Goal: Task Accomplishment & Management: Manage account settings

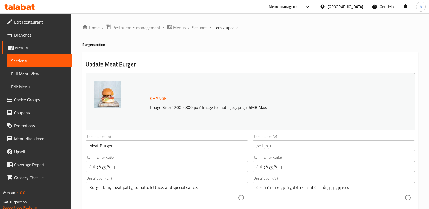
click at [26, 4] on icon at bounding box center [19, 7] width 31 height 6
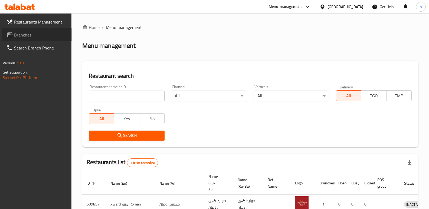
click at [25, 36] on span "Branches" at bounding box center [40, 35] width 53 height 6
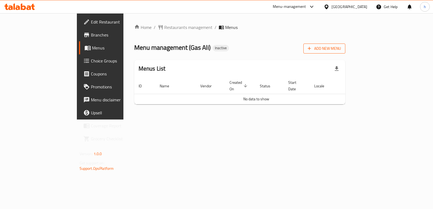
click at [341, 48] on span "Add New Menu" at bounding box center [324, 48] width 33 height 7
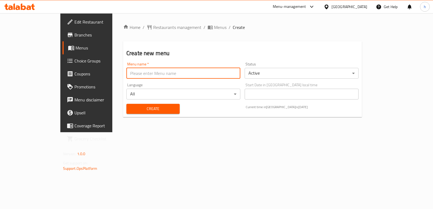
click at [126, 74] on input "text" at bounding box center [183, 73] width 114 height 11
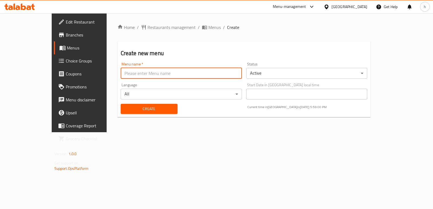
type input "Helin"
click at [136, 106] on span "Create" at bounding box center [149, 109] width 48 height 7
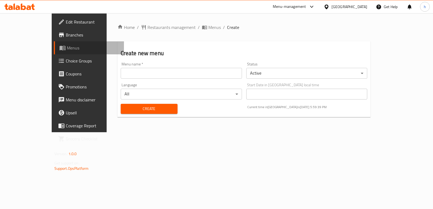
click at [54, 51] on link "Menus" at bounding box center [89, 47] width 70 height 13
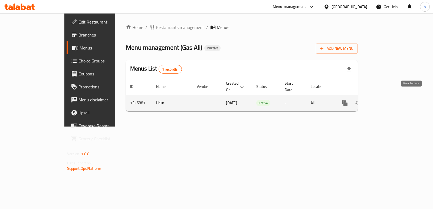
click at [386, 101] on icon "enhanced table" at bounding box center [384, 103] width 5 height 5
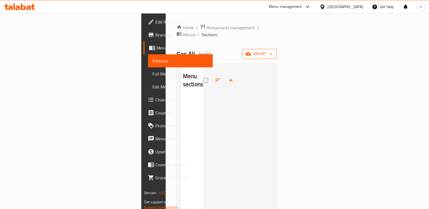
click at [272, 51] on span "import" at bounding box center [259, 54] width 26 height 7
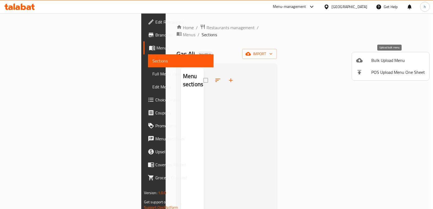
click at [362, 64] on li "Bulk Upload Menu" at bounding box center [390, 60] width 77 height 12
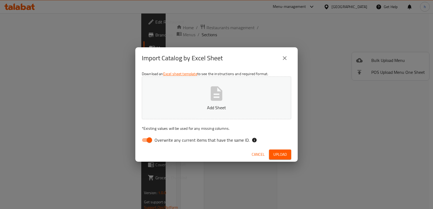
click at [149, 140] on input "Overwrite any current items that have the same ID." at bounding box center [149, 140] width 31 height 10
checkbox input "false"
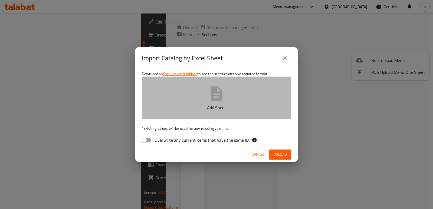
click at [195, 111] on button "Add Sheet" at bounding box center [216, 98] width 149 height 43
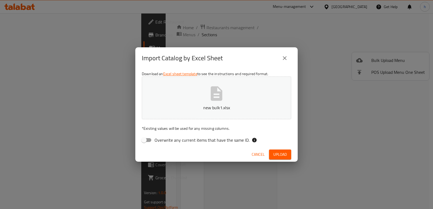
click at [288, 156] on button "Upload" at bounding box center [280, 155] width 22 height 10
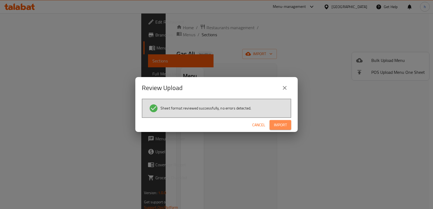
click at [277, 123] on span "Import" at bounding box center [280, 125] width 13 height 7
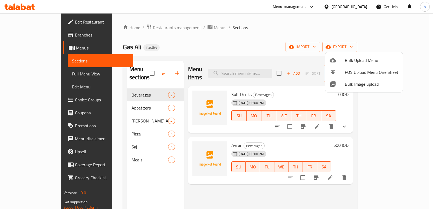
click at [113, 184] on div at bounding box center [216, 104] width 433 height 209
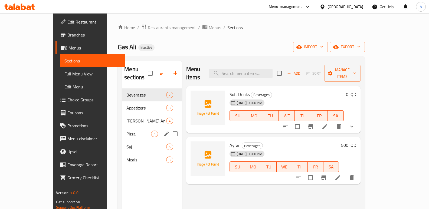
click at [126, 131] on span "Pizza" at bounding box center [138, 134] width 25 height 6
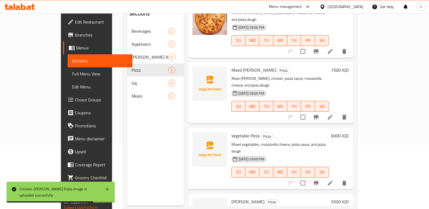
scroll to position [100, 0]
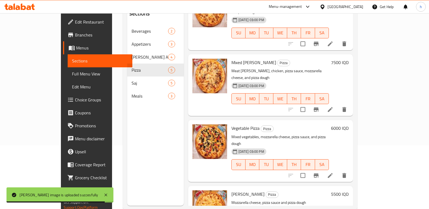
click at [139, 126] on div "Menu sections Beverages 2 Appetizers 3 [PERSON_NAME] And plate 4 Pizza 5 Saj 5 …" at bounding box center [155, 101] width 57 height 209
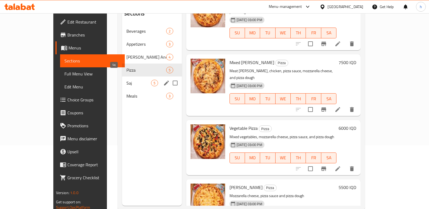
click at [126, 80] on span "Saj" at bounding box center [138, 83] width 25 height 6
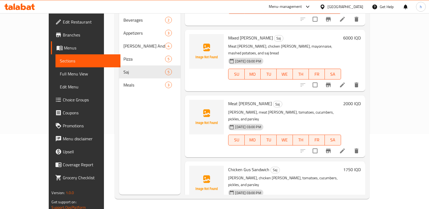
scroll to position [76, 0]
click at [136, 185] on div "Menu sections Beverages 2 Appetizers 3 [PERSON_NAME] And plate 4 Pizza 5 Saj 5 …" at bounding box center [149, 89] width 61 height 209
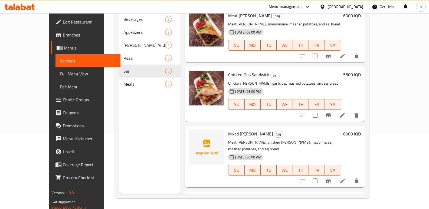
scroll to position [0, 0]
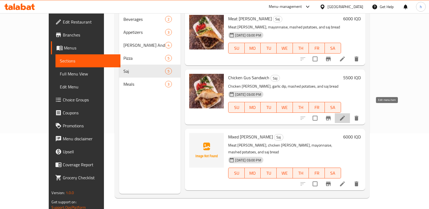
click at [346, 115] on icon at bounding box center [342, 118] width 6 height 6
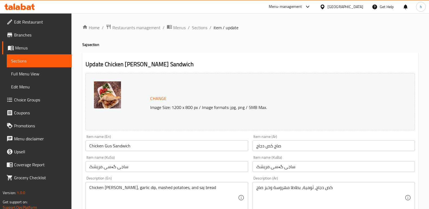
click at [125, 145] on input "Chicken Gus Sandwich" at bounding box center [167, 145] width 162 height 11
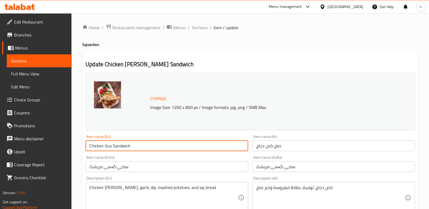
click at [125, 145] on input "Chicken Gus Sandwich" at bounding box center [167, 145] width 162 height 11
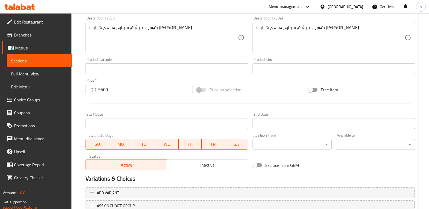
scroll to position [243, 0]
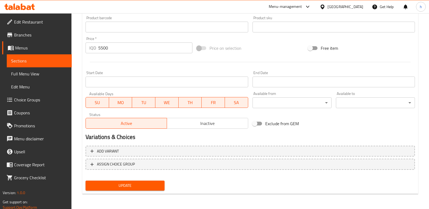
type input "Chicken Gus Saj"
click at [160, 183] on span "Update" at bounding box center [125, 185] width 70 height 7
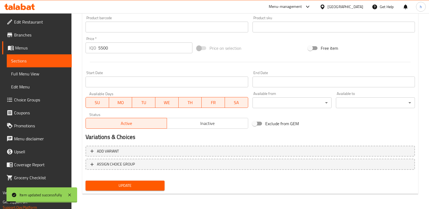
click at [66, 59] on span "Sections" at bounding box center [39, 61] width 56 height 6
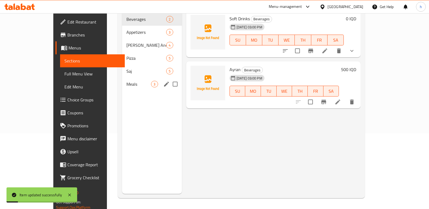
scroll to position [76, 0]
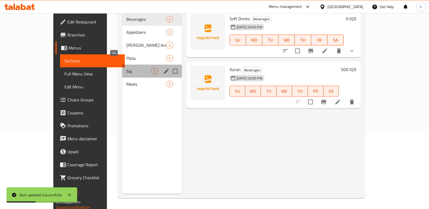
click at [126, 68] on span "Saj" at bounding box center [138, 71] width 25 height 6
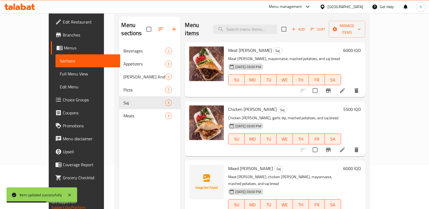
scroll to position [29, 0]
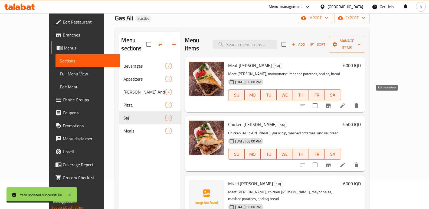
click at [346, 103] on icon at bounding box center [342, 106] width 6 height 6
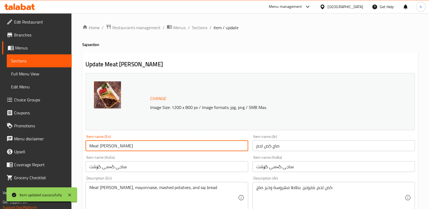
click at [121, 146] on input "Meat [PERSON_NAME]" at bounding box center [167, 145] width 162 height 11
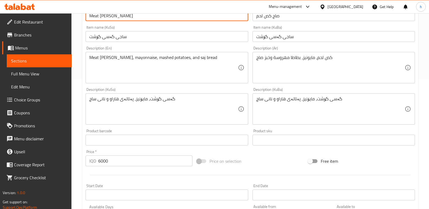
scroll to position [243, 0]
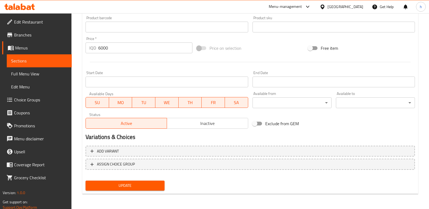
type input "Meat [PERSON_NAME]"
click at [158, 186] on span "Update" at bounding box center [125, 185] width 70 height 7
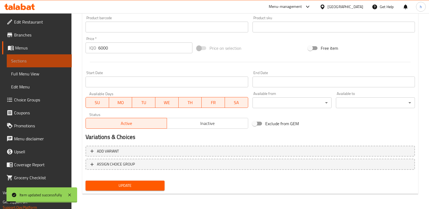
click at [57, 64] on link "Sections" at bounding box center [39, 60] width 65 height 13
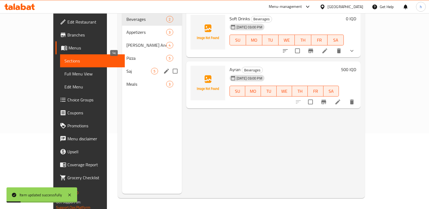
click at [126, 68] on span "Saj" at bounding box center [138, 71] width 25 height 6
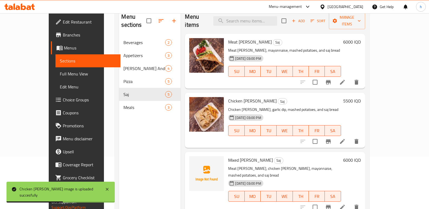
scroll to position [61, 0]
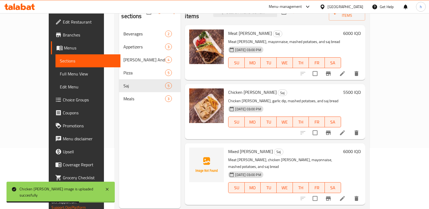
click at [346, 195] on icon at bounding box center [342, 198] width 6 height 6
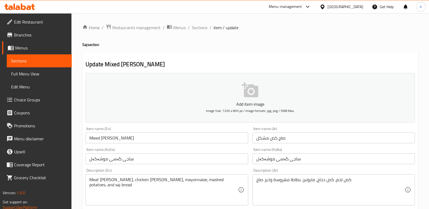
click at [120, 137] on input "Mixed Gus Sandwich" at bounding box center [167, 138] width 162 height 11
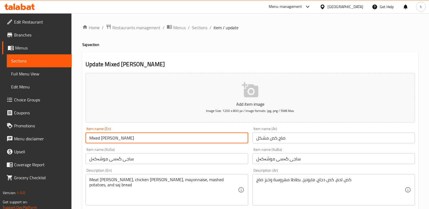
click at [120, 137] on input "Mixed Gus Sandwich" at bounding box center [167, 138] width 162 height 11
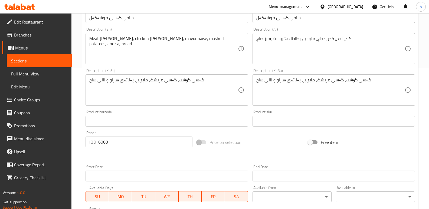
scroll to position [235, 0]
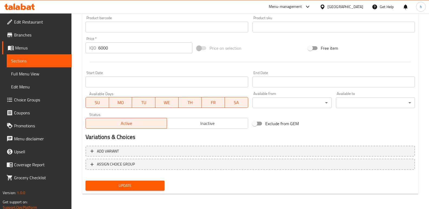
type input "Mixed [PERSON_NAME]"
click at [133, 183] on span "Update" at bounding box center [125, 185] width 70 height 7
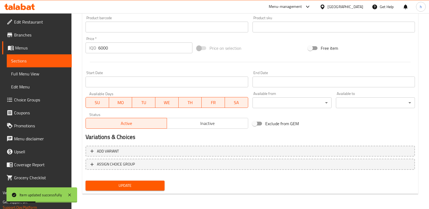
click at [44, 59] on span "Sections" at bounding box center [39, 61] width 56 height 6
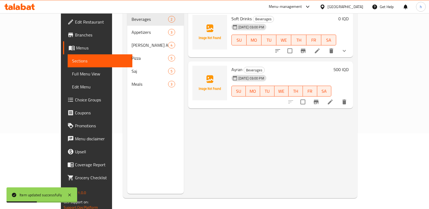
scroll to position [76, 0]
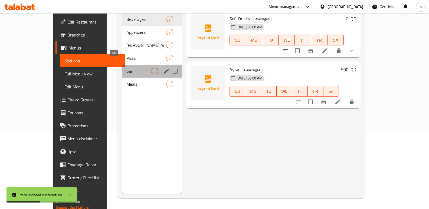
click at [126, 68] on span "Saj" at bounding box center [138, 71] width 25 height 6
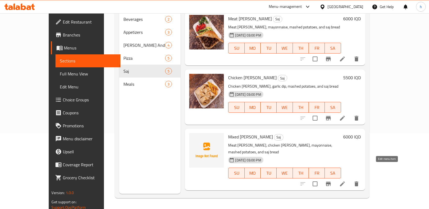
click at [346, 181] on icon at bounding box center [342, 184] width 6 height 6
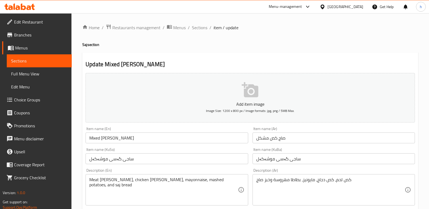
click at [37, 63] on span "Sections" at bounding box center [39, 61] width 56 height 6
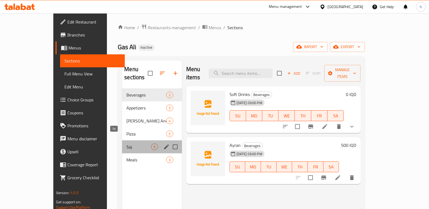
click at [126, 144] on span "Saj" at bounding box center [138, 147] width 25 height 6
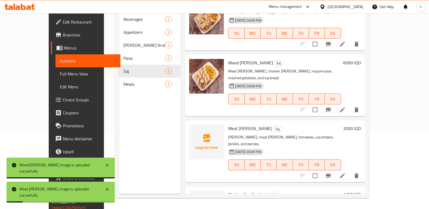
scroll to position [100, 0]
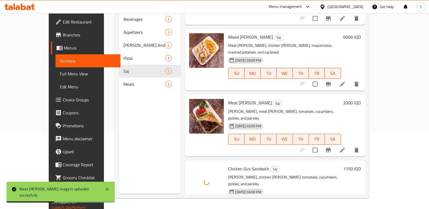
click at [132, 150] on div "Menu sections Beverages 2 Appetizers 3 [PERSON_NAME] And plate 4 Pizza 5 Saj 5 …" at bounding box center [149, 89] width 61 height 209
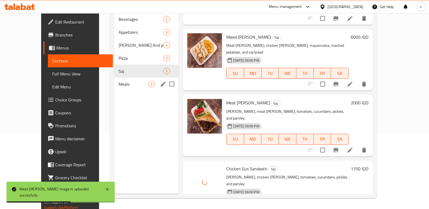
click at [119, 81] on span "Meals" at bounding box center [134, 84] width 30 height 6
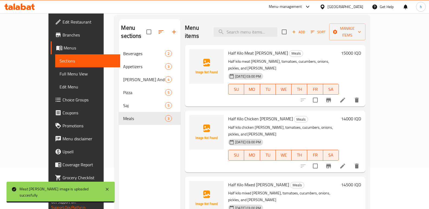
scroll to position [38, 0]
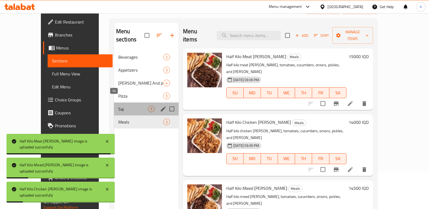
click at [118, 106] on span "Saj" at bounding box center [133, 109] width 30 height 6
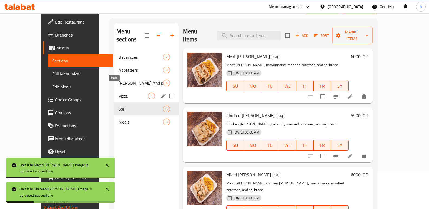
click at [119, 93] on span "Pizza" at bounding box center [134, 96] width 30 height 6
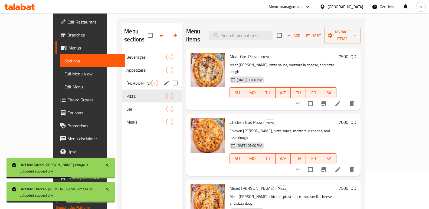
click at [126, 80] on span "Gus And plate" at bounding box center [138, 83] width 25 height 6
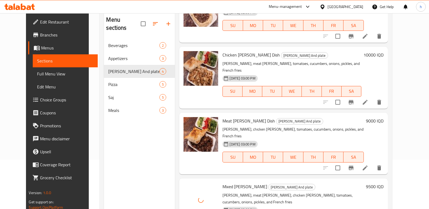
scroll to position [39, 0]
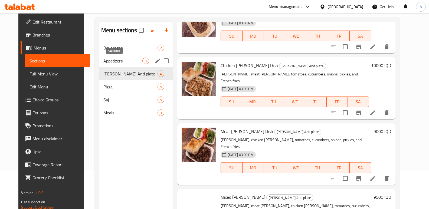
click at [114, 60] on span "Appetizers" at bounding box center [122, 61] width 39 height 6
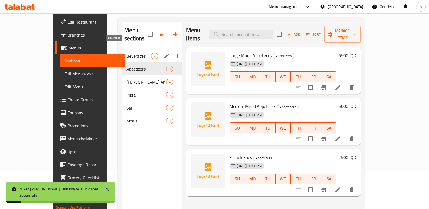
click at [126, 53] on span "Beverages" at bounding box center [138, 56] width 25 height 6
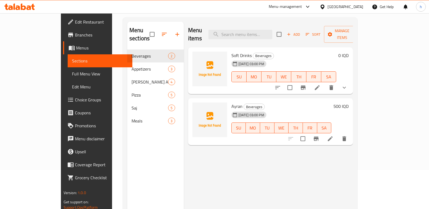
click at [130, 138] on div "Menu sections Beverages 2 Appetizers 3 [PERSON_NAME] And plate 4 Pizza 5 Saj 5 …" at bounding box center [155, 126] width 57 height 209
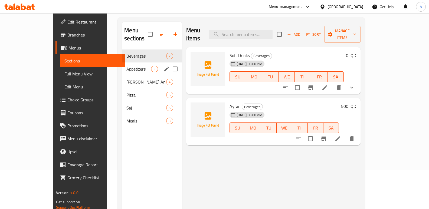
click at [126, 66] on span "Appetizers" at bounding box center [138, 69] width 25 height 6
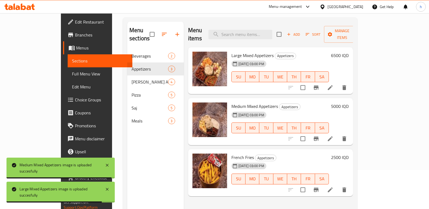
click at [75, 23] on span "Edit Restaurant" at bounding box center [101, 22] width 53 height 6
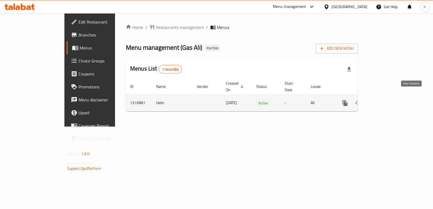
click at [386, 101] on icon "enhanced table" at bounding box center [384, 103] width 5 height 5
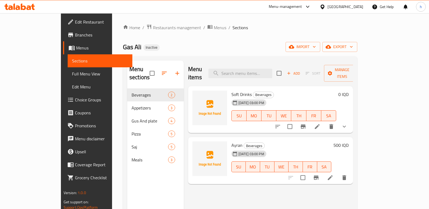
click at [72, 74] on span "Full Menu View" at bounding box center [100, 74] width 56 height 6
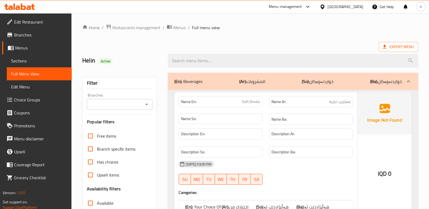
click at [121, 108] on div "Branches" at bounding box center [119, 104] width 65 height 11
click at [122, 106] on input "Branches" at bounding box center [114, 105] width 53 height 8
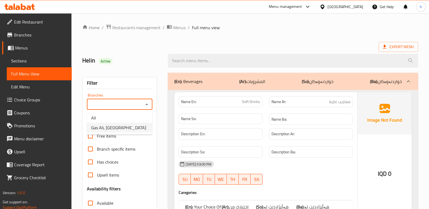
click at [123, 126] on li "Gas Ali, [GEOGRAPHIC_DATA]" at bounding box center [119, 128] width 65 height 10
type input "Gas Ali, [GEOGRAPHIC_DATA]"
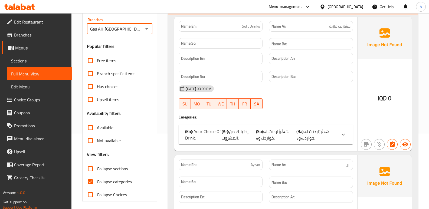
scroll to position [76, 0]
click at [93, 181] on input "Collapse categories" at bounding box center [90, 181] width 13 height 13
checkbox input "false"
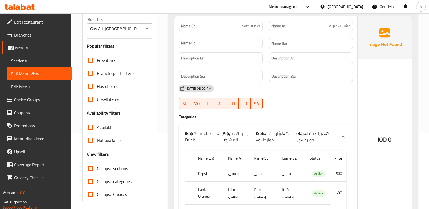
scroll to position [44, 0]
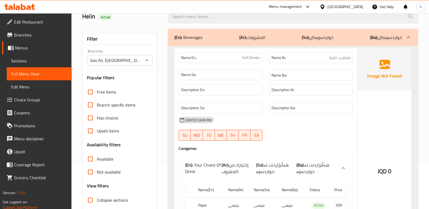
click at [34, 60] on span "Sections" at bounding box center [39, 61] width 56 height 6
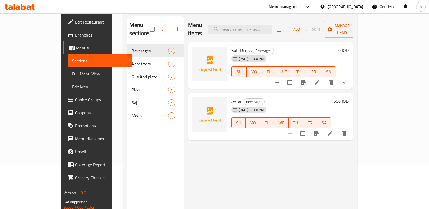
click at [320, 79] on icon at bounding box center [317, 82] width 6 height 6
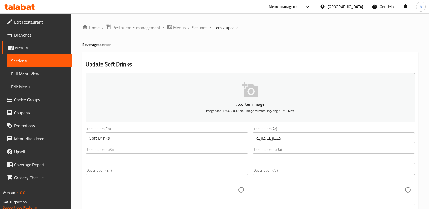
click at [279, 159] on input "text" at bounding box center [333, 158] width 162 height 11
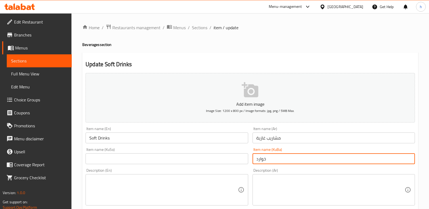
type input "خواردنەوەی گازی"
click at [192, 155] on input "text" at bounding box center [167, 158] width 162 height 11
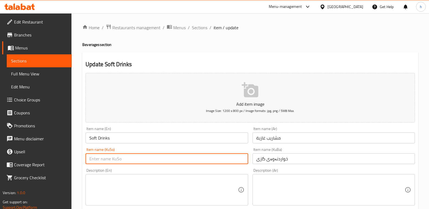
paste input "خواردنەوەی گازی"
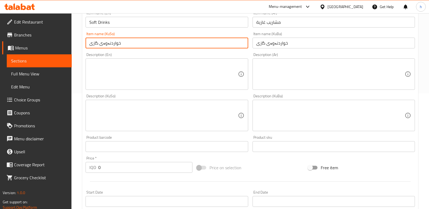
scroll to position [263, 0]
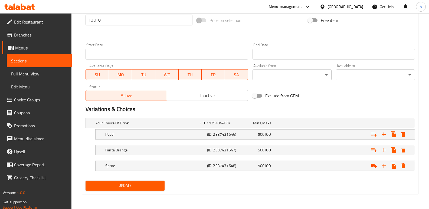
type input "خواردنەوەی گازی"
click at [146, 182] on span "Update" at bounding box center [125, 185] width 70 height 7
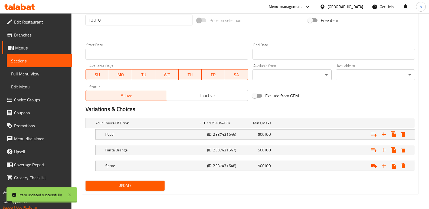
click at [51, 60] on span "Sections" at bounding box center [39, 61] width 56 height 6
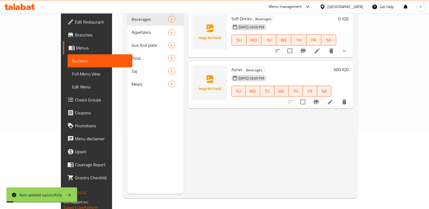
scroll to position [76, 0]
click at [72, 71] on span "Full Menu View" at bounding box center [100, 74] width 56 height 6
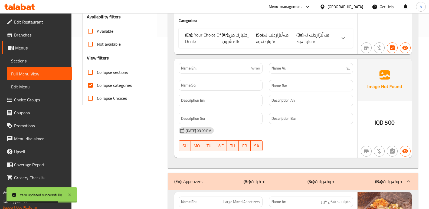
scroll to position [80, 0]
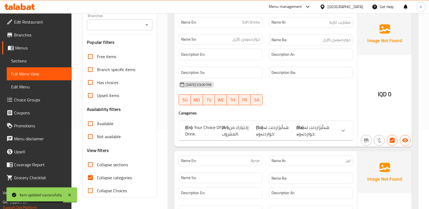
click at [30, 48] on span "Menus" at bounding box center [41, 48] width 52 height 6
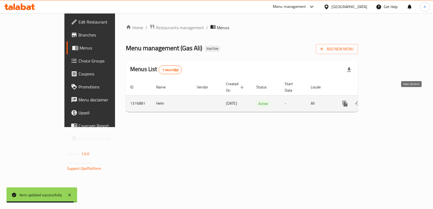
click at [387, 100] on icon "enhanced table" at bounding box center [384, 103] width 6 height 6
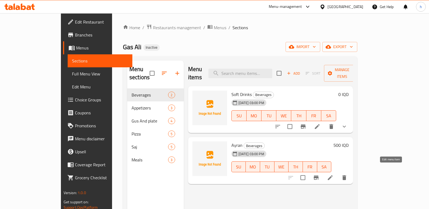
click at [333, 175] on icon at bounding box center [330, 177] width 5 height 5
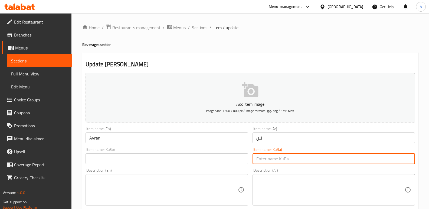
click at [288, 159] on input "text" at bounding box center [333, 158] width 162 height 11
type input "ماستاو"
click at [225, 156] on input "text" at bounding box center [167, 158] width 162 height 11
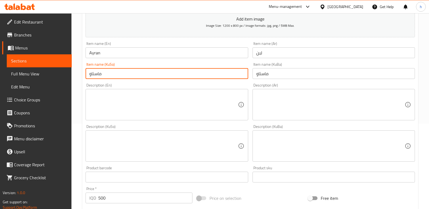
scroll to position [235, 0]
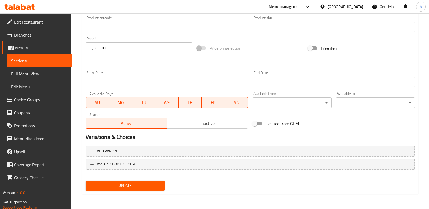
type input "ماستاو"
click at [137, 189] on button "Update" at bounding box center [125, 186] width 79 height 10
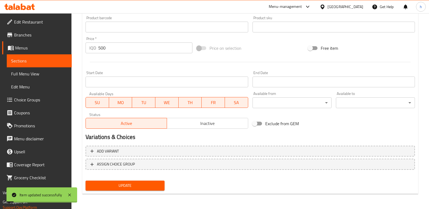
click at [43, 76] on span "Full Menu View" at bounding box center [39, 74] width 56 height 6
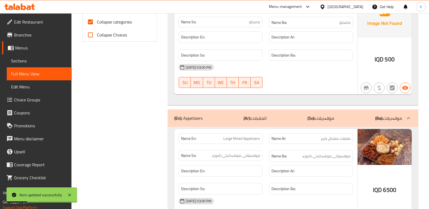
click at [88, 22] on input "Collapse categories" at bounding box center [90, 21] width 13 height 13
checkbox input "false"
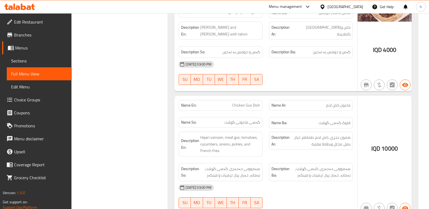
scroll to position [791, 0]
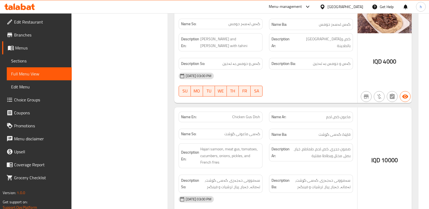
click at [48, 63] on span "Sections" at bounding box center [39, 61] width 56 height 6
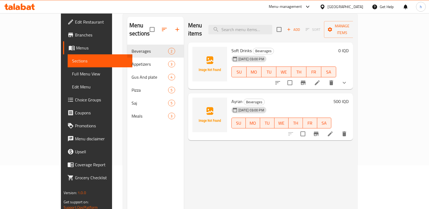
scroll to position [43, 0]
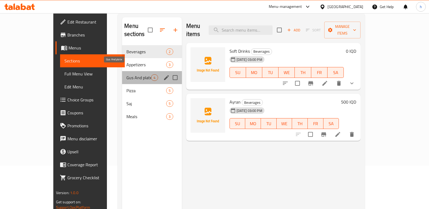
click at [126, 74] on span "Gus And plate" at bounding box center [138, 77] width 25 height 6
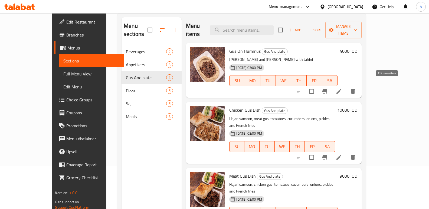
click at [341, 89] on icon at bounding box center [338, 91] width 5 height 5
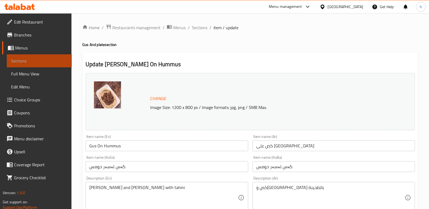
click at [60, 61] on span "Sections" at bounding box center [39, 61] width 56 height 6
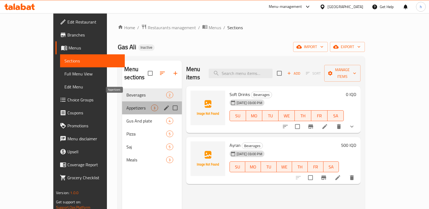
click at [126, 105] on span "Appetizers" at bounding box center [138, 108] width 25 height 6
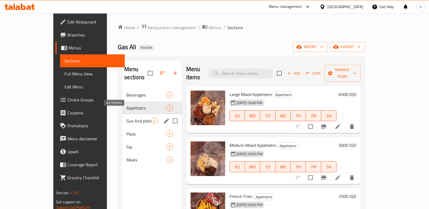
click at [126, 118] on span "Gus And plate" at bounding box center [138, 121] width 25 height 6
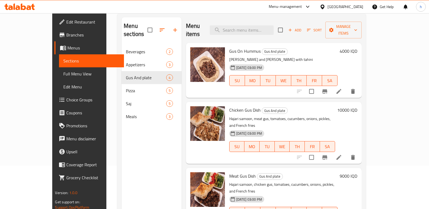
scroll to position [44, 0]
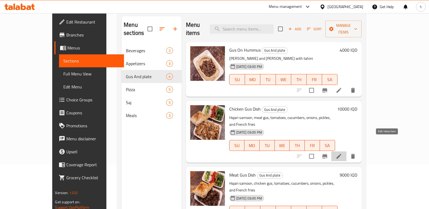
click at [342, 153] on icon at bounding box center [339, 156] width 6 height 6
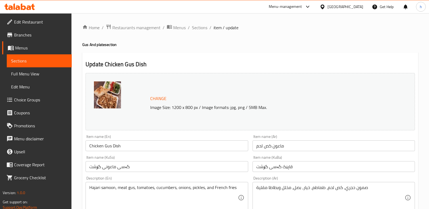
click at [94, 147] on input "Chicken Gus Dish" at bounding box center [167, 145] width 162 height 11
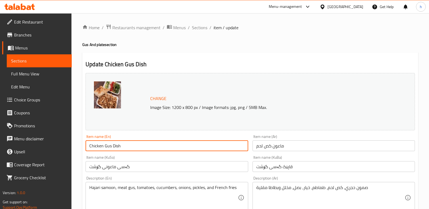
click at [94, 147] on input "Chicken Gus Dish" at bounding box center [167, 145] width 162 height 11
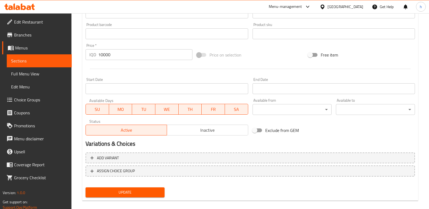
scroll to position [242, 0]
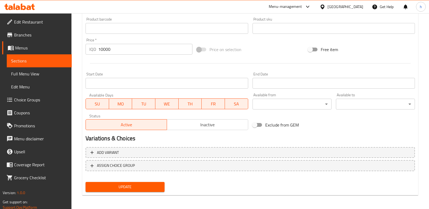
type input "Meat Gus Dish"
click at [137, 188] on span "Update" at bounding box center [125, 187] width 70 height 7
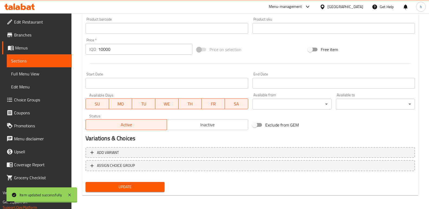
click at [31, 60] on span "Sections" at bounding box center [39, 61] width 56 height 6
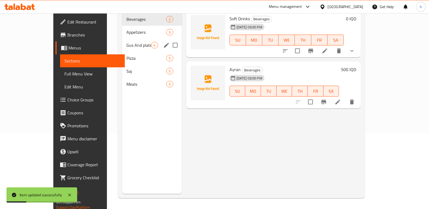
click at [122, 39] on div "Gus And plate 4" at bounding box center [152, 45] width 60 height 13
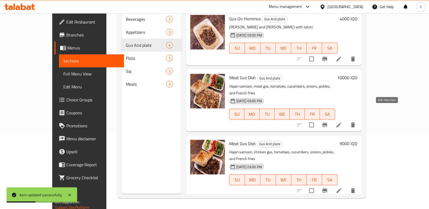
click at [342, 122] on icon at bounding box center [339, 125] width 6 height 6
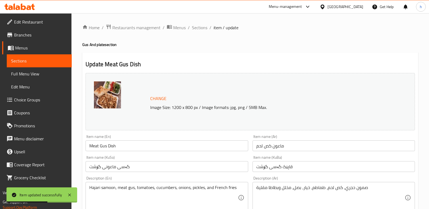
click at [95, 146] on input "Meat Gus Dish" at bounding box center [167, 145] width 162 height 11
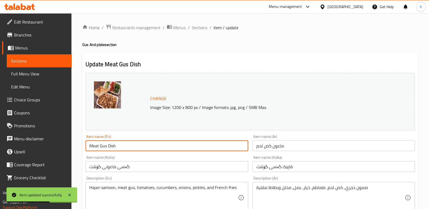
click at [95, 146] on input "Meat Gus Dish" at bounding box center [167, 145] width 162 height 11
click at [50, 61] on span "Sections" at bounding box center [39, 61] width 56 height 6
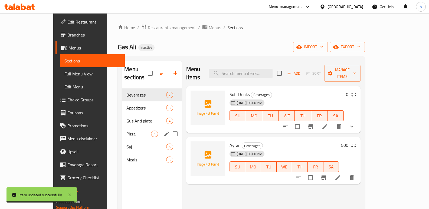
click at [126, 118] on span "Gus And plate" at bounding box center [146, 121] width 40 height 6
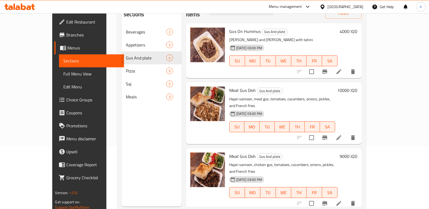
scroll to position [76, 0]
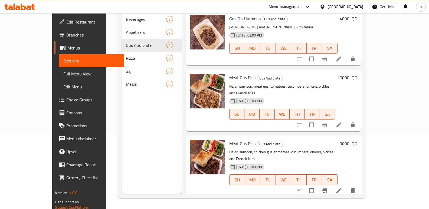
click at [342, 188] on icon at bounding box center [339, 191] width 6 height 6
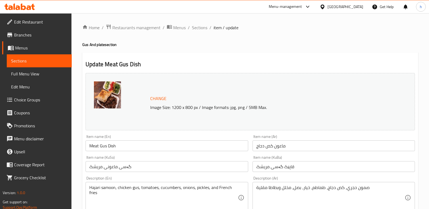
click at [94, 147] on input "Meat Gus Dish" at bounding box center [167, 145] width 162 height 11
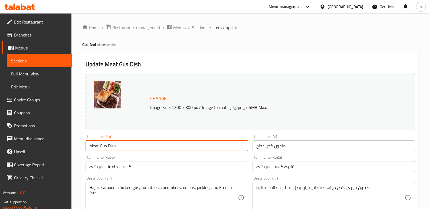
click at [94, 147] on input "Meat Gus Dish" at bounding box center [167, 145] width 162 height 11
type input "Chicken Gus Dish"
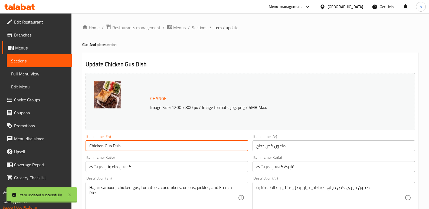
click at [62, 63] on span "Sections" at bounding box center [39, 61] width 56 height 6
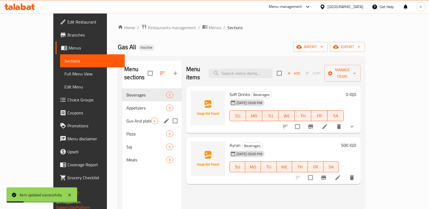
drag, startPoint x: 109, startPoint y: 118, endPoint x: 119, endPoint y: 136, distance: 20.0
click at [122, 118] on div "Gus And plate 4" at bounding box center [152, 120] width 60 height 13
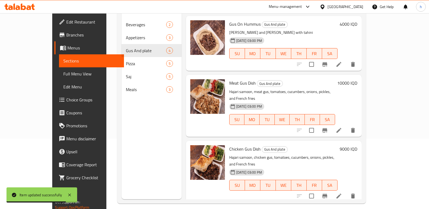
scroll to position [71, 0]
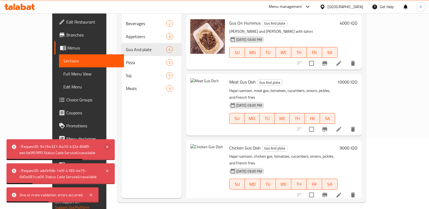
click at [105, 146] on icon at bounding box center [107, 147] width 6 height 6
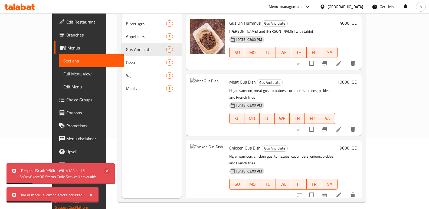
click at [106, 171] on icon at bounding box center [107, 171] width 6 height 6
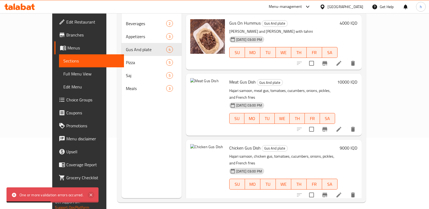
click at [90, 194] on icon at bounding box center [91, 195] width 3 height 3
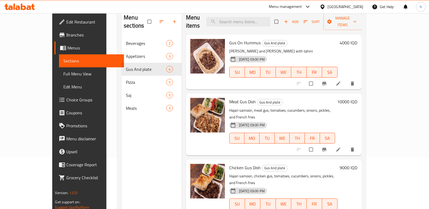
scroll to position [58, 0]
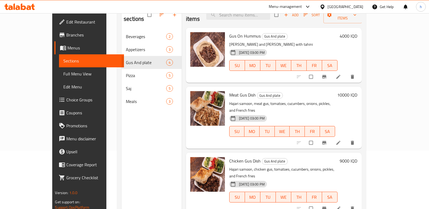
click at [121, 175] on div "Menu sections Beverages 2 Appetizers 3 [PERSON_NAME] And plate 4 Pizza 5 Saj 5 …" at bounding box center [151, 106] width 60 height 209
drag, startPoint x: 123, startPoint y: 135, endPoint x: 106, endPoint y: 136, distance: 17.6
click at [121, 141] on div "Menu sections Beverages 2 Appetizers 3 [PERSON_NAME] And plate 4 Pizza 5 Saj 5 …" at bounding box center [151, 106] width 60 height 209
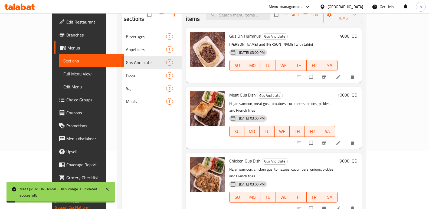
click at [63, 75] on span "Full Menu View" at bounding box center [91, 74] width 56 height 6
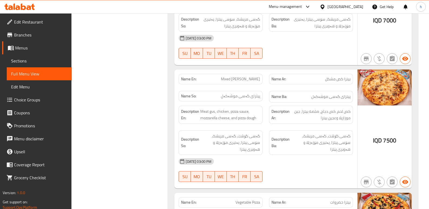
scroll to position [1390, 0]
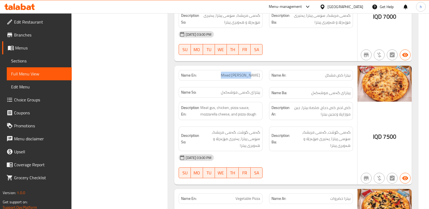
drag, startPoint x: 235, startPoint y: 70, endPoint x: 263, endPoint y: 75, distance: 28.5
click at [263, 75] on div "Name En: Mixed [PERSON_NAME]" at bounding box center [220, 75] width 90 height 17
copy span "Mixed [PERSON_NAME]"
click at [50, 64] on span "Sections" at bounding box center [39, 61] width 56 height 6
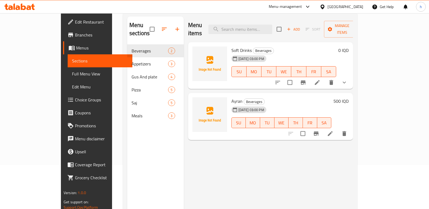
scroll to position [39, 0]
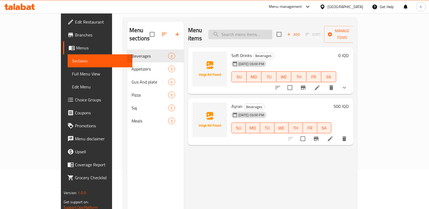
click at [272, 31] on input "search" at bounding box center [240, 34] width 64 height 9
paste input "Mixed [PERSON_NAME]"
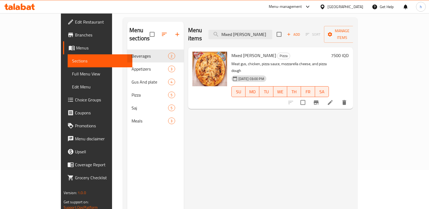
type input "Mixed [PERSON_NAME]"
click at [333, 99] on icon at bounding box center [330, 102] width 6 height 6
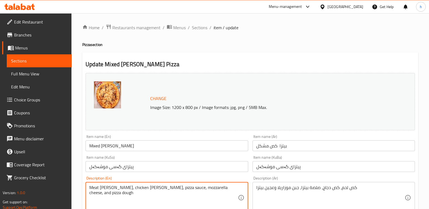
type textarea "Meat [PERSON_NAME], chicken [PERSON_NAME], pizza sauce, mozzarella cheese, and …"
click at [175, 65] on h2 "Update Mixed [PERSON_NAME] Pizza" at bounding box center [250, 64] width 329 height 8
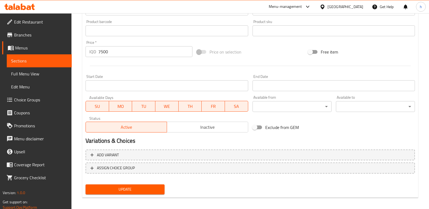
scroll to position [243, 0]
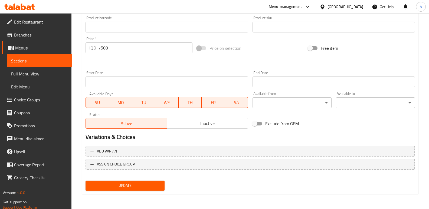
click at [124, 187] on span "Update" at bounding box center [125, 185] width 70 height 7
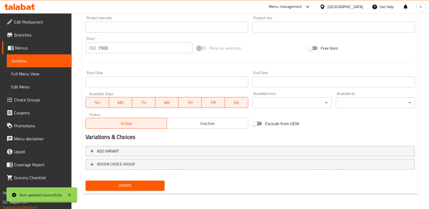
click at [36, 75] on span "Full Menu View" at bounding box center [39, 74] width 56 height 6
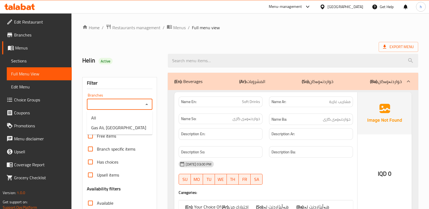
click at [133, 107] on input "Branches" at bounding box center [114, 105] width 53 height 8
click at [131, 130] on li "Gas Ali, [GEOGRAPHIC_DATA]" at bounding box center [119, 128] width 65 height 10
type input "Gas Ali, [GEOGRAPHIC_DATA]"
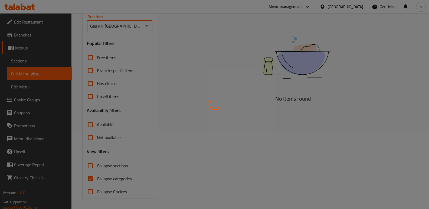
scroll to position [79, 0]
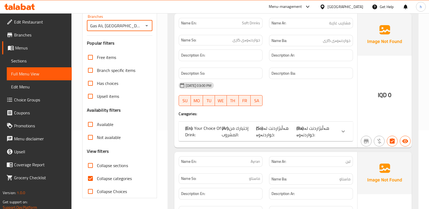
click at [91, 178] on input "Collapse categories" at bounding box center [90, 178] width 13 height 13
checkbox input "false"
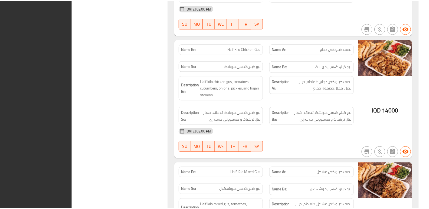
scroll to position [2699, 0]
